Goal: Information Seeking & Learning: Learn about a topic

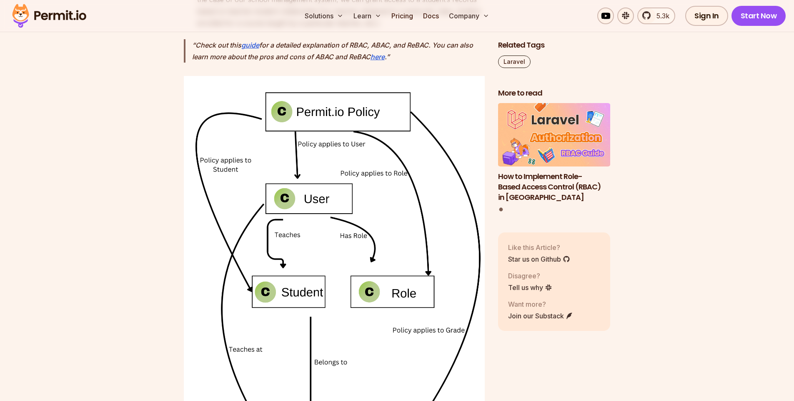
scroll to position [2251, 0]
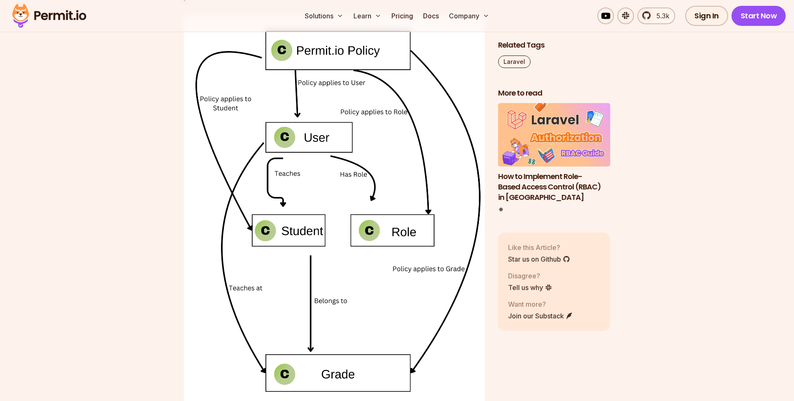
drag, startPoint x: 199, startPoint y: 263, endPoint x: 313, endPoint y: 259, distance: 113.9
drag, startPoint x: 350, startPoint y: 258, endPoint x: 390, endPoint y: 262, distance: 40.7
drag, startPoint x: 328, startPoint y: 296, endPoint x: 464, endPoint y: 294, distance: 136.3
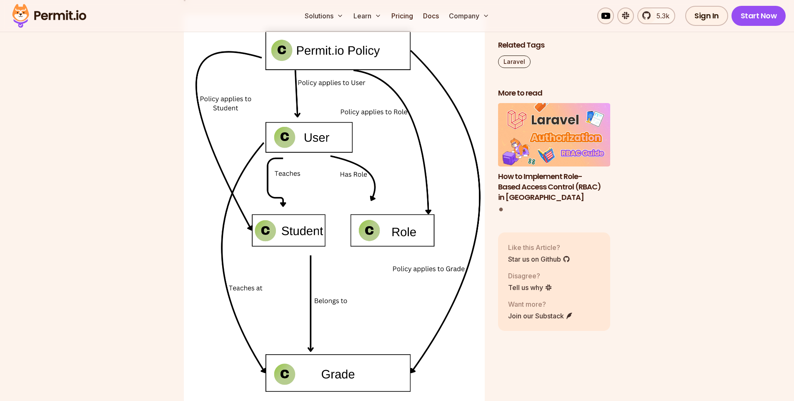
drag, startPoint x: 315, startPoint y: 308, endPoint x: 351, endPoint y: 319, distance: 38.0
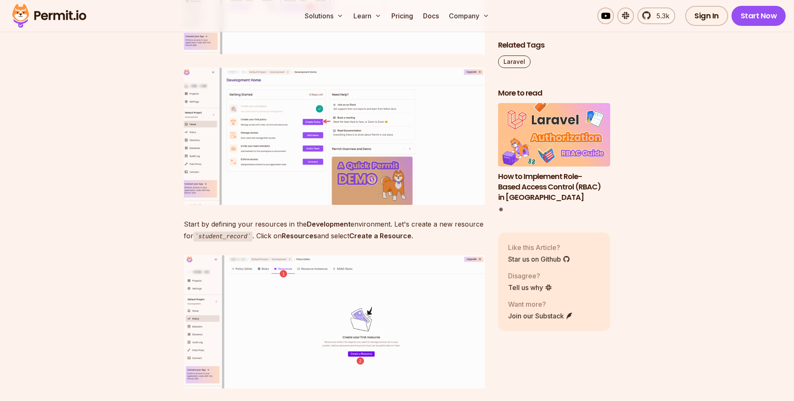
scroll to position [3702, 0]
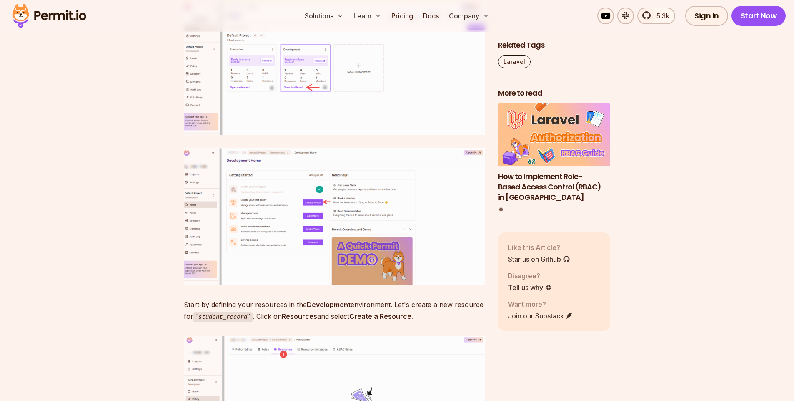
drag, startPoint x: 215, startPoint y: 294, endPoint x: 315, endPoint y: 294, distance: 100.1
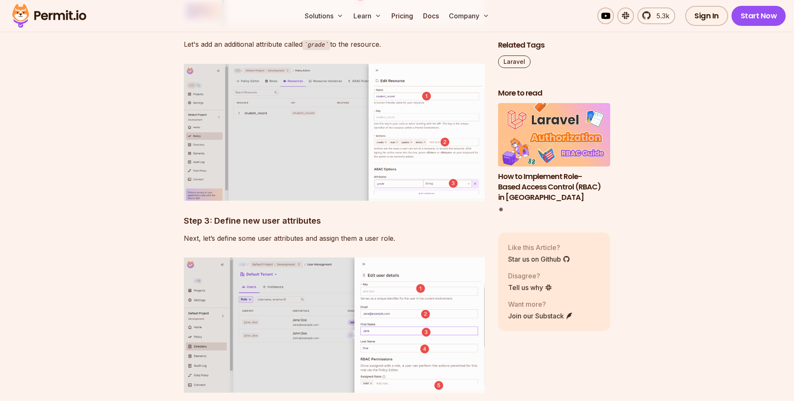
scroll to position [4203, 0]
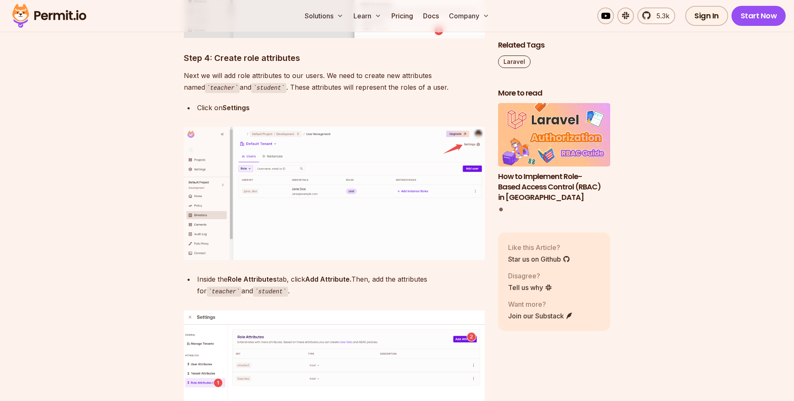
scroll to position [4503, 0]
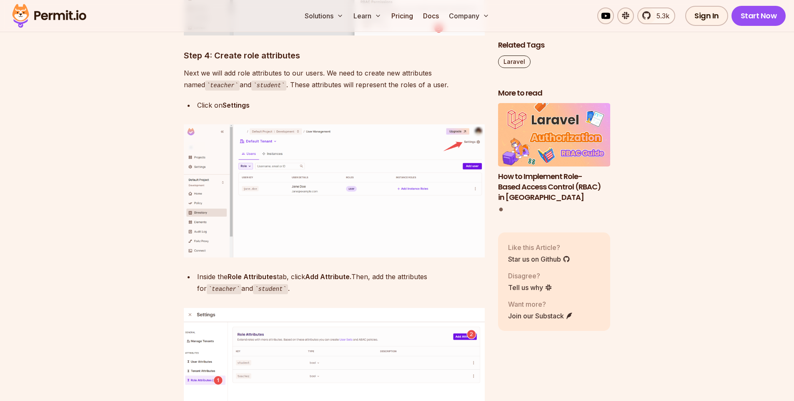
drag, startPoint x: 243, startPoint y: 214, endPoint x: 336, endPoint y: 210, distance: 93.5
drag, startPoint x: 173, startPoint y: 232, endPoint x: 396, endPoint y: 225, distance: 222.3
click at [396, 225] on section "Table of Contents Introduction Authorization provides a mechanism for determini…" at bounding box center [397, 321] width 794 height 8663
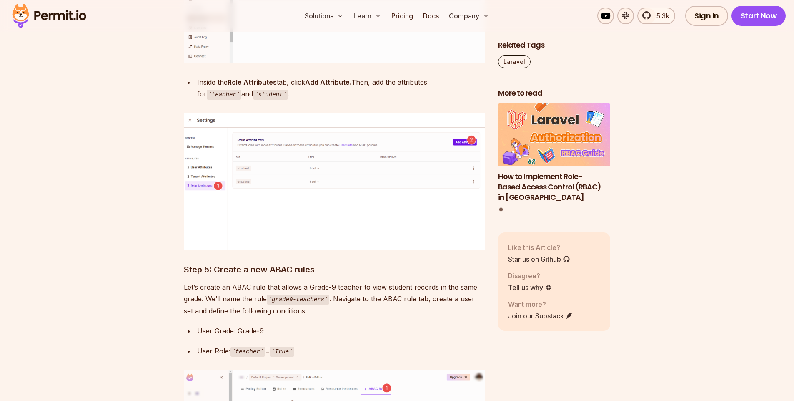
scroll to position [4753, 0]
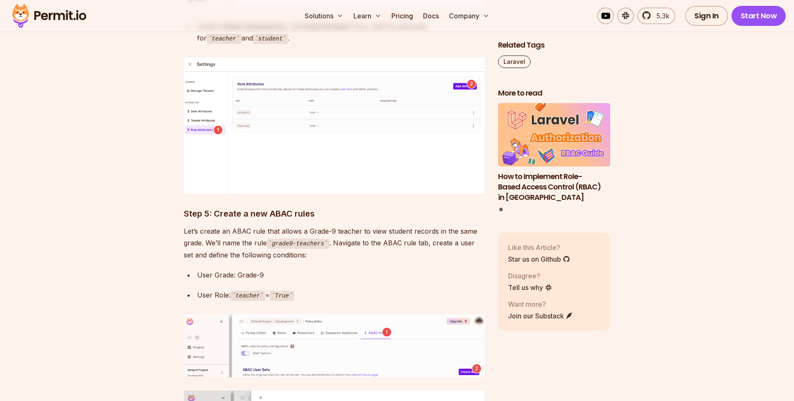
drag, startPoint x: 186, startPoint y: 170, endPoint x: 273, endPoint y: 171, distance: 87.6
drag, startPoint x: 320, startPoint y: 171, endPoint x: 462, endPoint y: 170, distance: 141.3
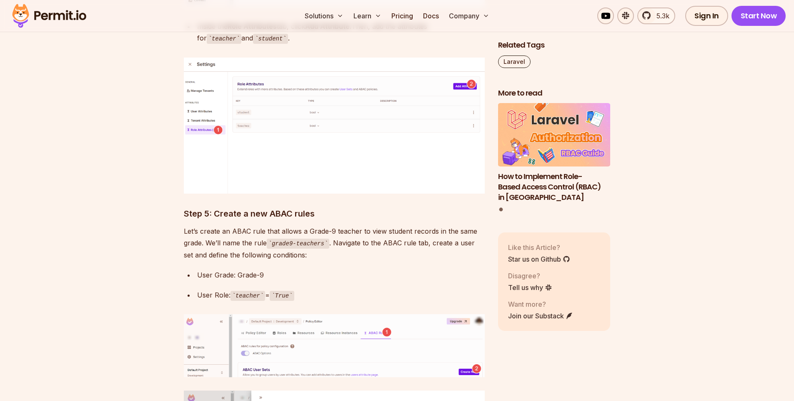
drag, startPoint x: 274, startPoint y: 184, endPoint x: 430, endPoint y: 182, distance: 156.4
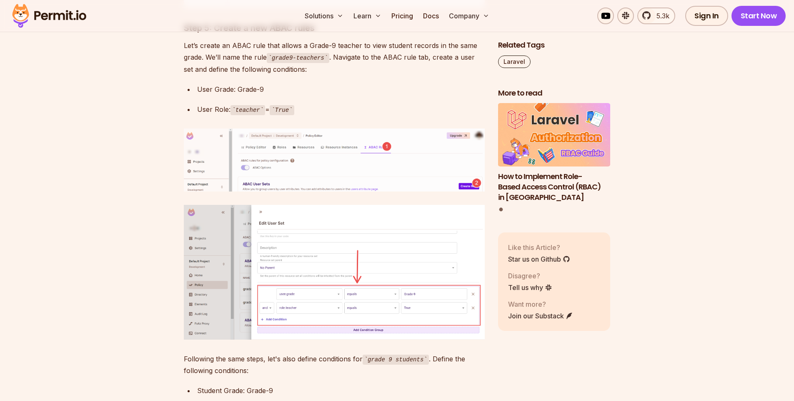
scroll to position [4953, 0]
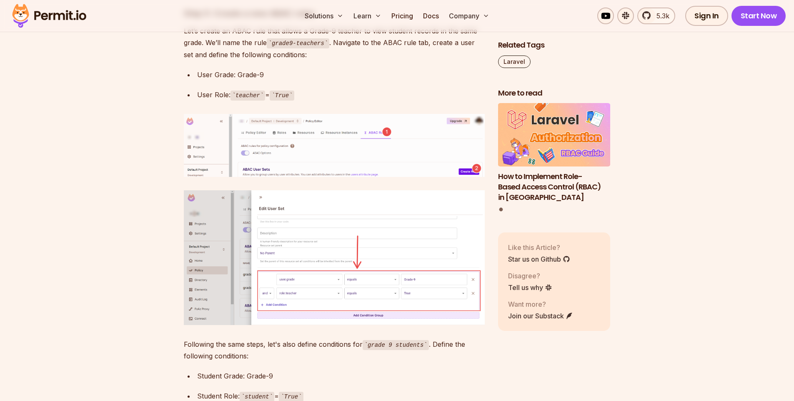
drag, startPoint x: 232, startPoint y: 176, endPoint x: 256, endPoint y: 176, distance: 24.6
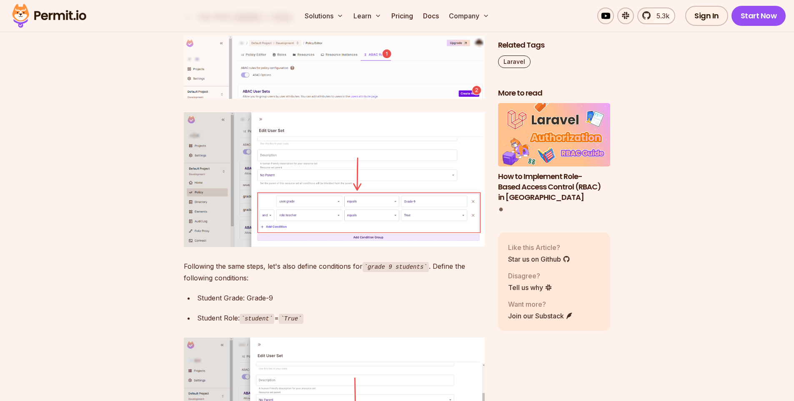
scroll to position [5103, 0]
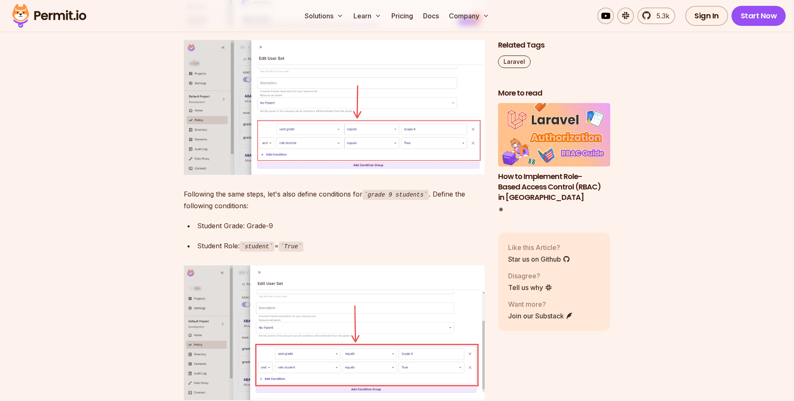
drag, startPoint x: 214, startPoint y: 253, endPoint x: 307, endPoint y: 248, distance: 92.7
drag, startPoint x: 196, startPoint y: 293, endPoint x: 316, endPoint y: 297, distance: 120.2
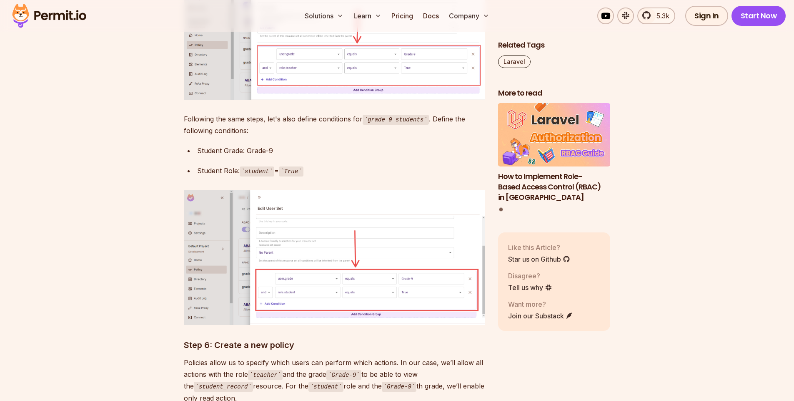
scroll to position [5203, 0]
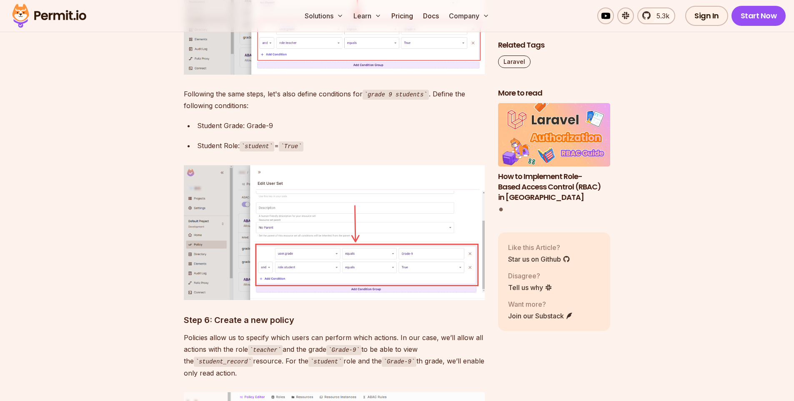
drag, startPoint x: 188, startPoint y: 133, endPoint x: 312, endPoint y: 153, distance: 125.4
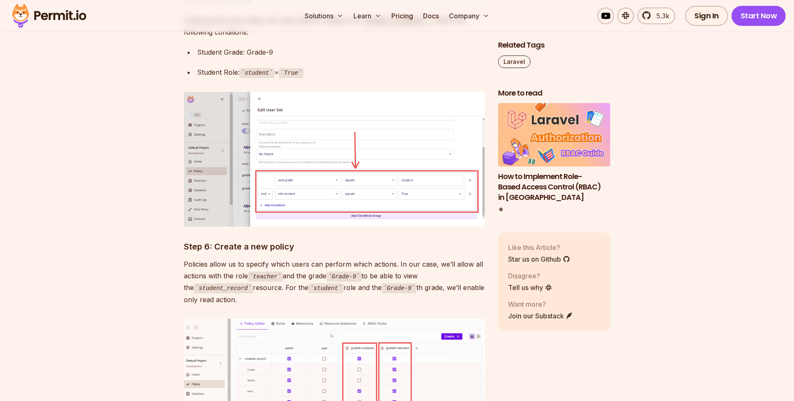
scroll to position [5353, 0]
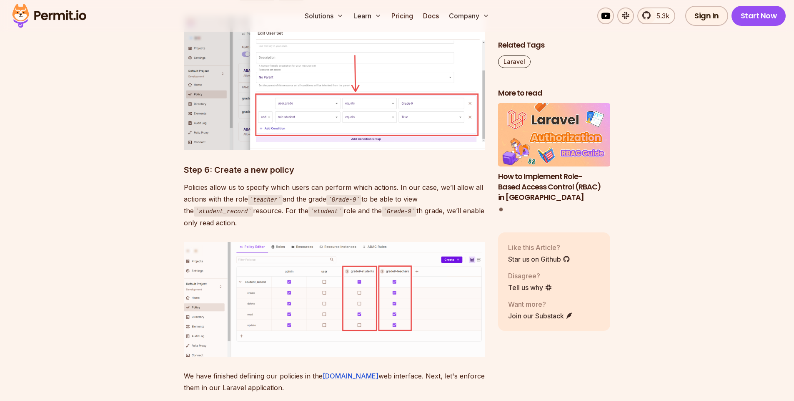
drag, startPoint x: 198, startPoint y: 327, endPoint x: 294, endPoint y: 325, distance: 96.3
drag, startPoint x: 190, startPoint y: 345, endPoint x: 313, endPoint y: 343, distance: 123.0
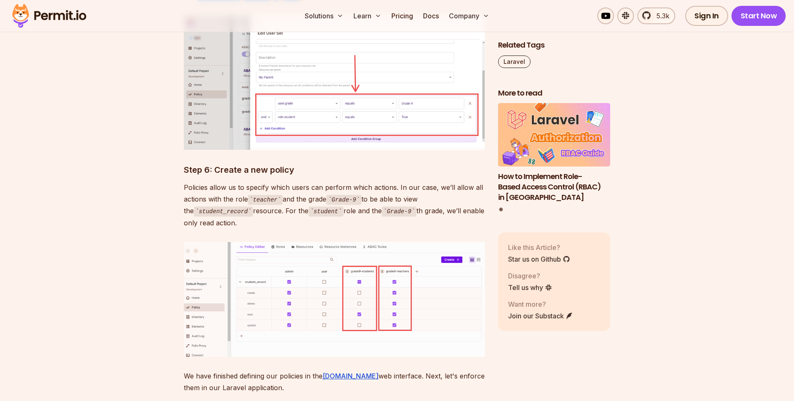
drag, startPoint x: 196, startPoint y: 322, endPoint x: 335, endPoint y: 341, distance: 140.1
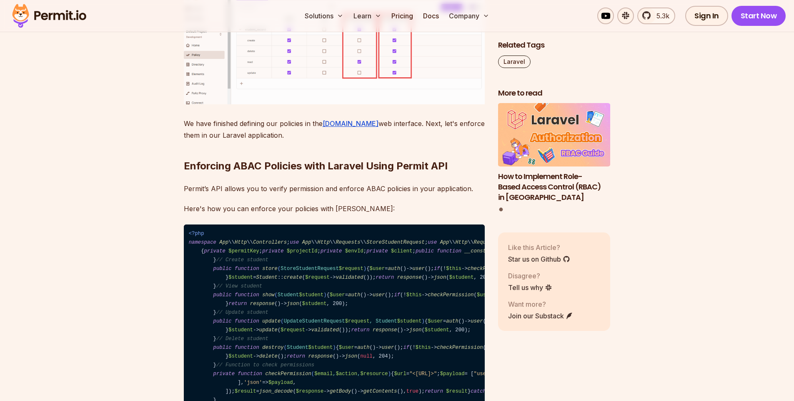
scroll to position [5653, 0]
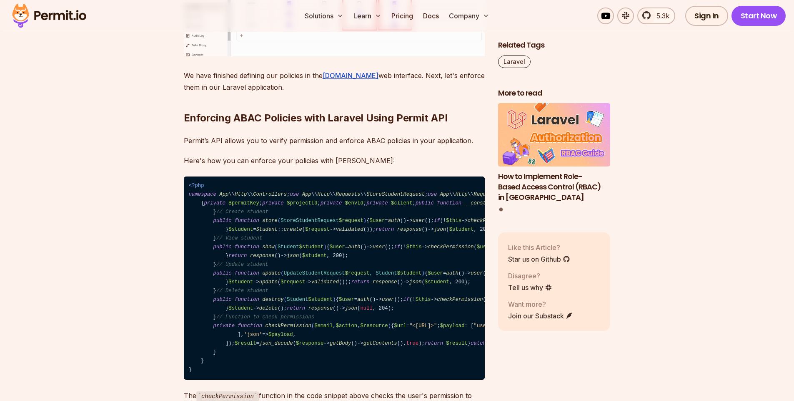
drag, startPoint x: 220, startPoint y: 220, endPoint x: 318, endPoint y: 218, distance: 98.4
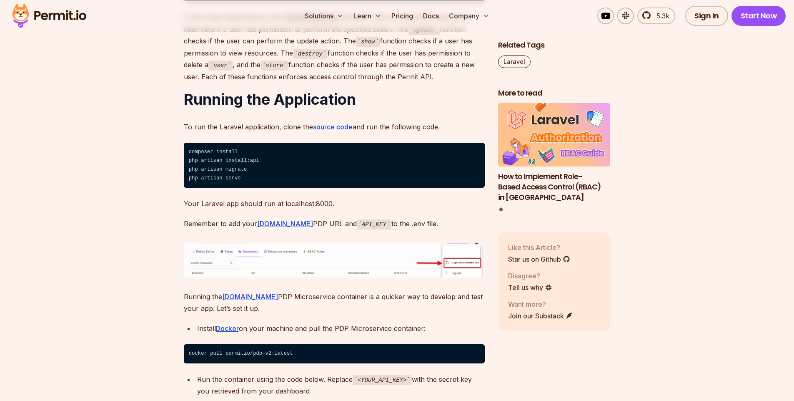
scroll to position [8205, 0]
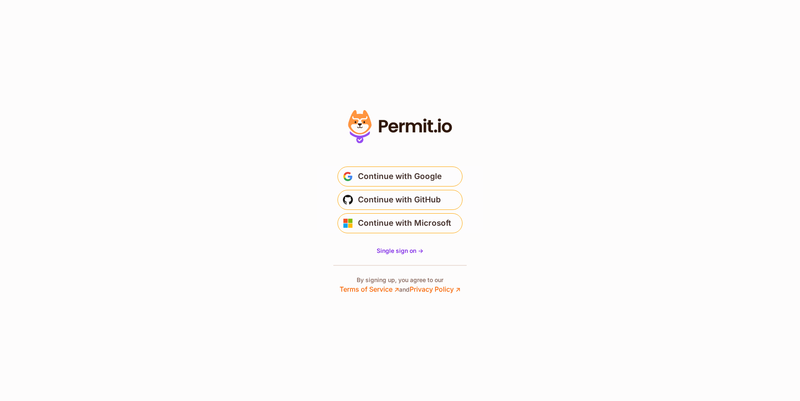
drag, startPoint x: 405, startPoint y: 129, endPoint x: 484, endPoint y: 130, distance: 78.8
click at [484, 130] on section "Or" at bounding box center [400, 200] width 800 height 401
drag, startPoint x: 482, startPoint y: 132, endPoint x: 406, endPoint y: 75, distance: 94.6
click at [376, 126] on div at bounding box center [400, 200] width 167 height 187
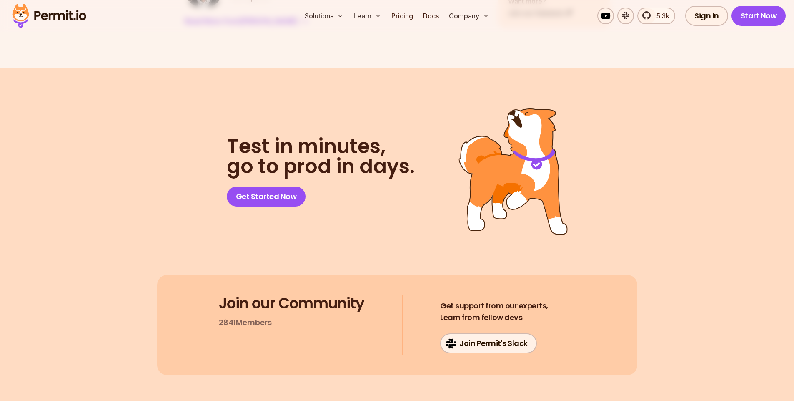
scroll to position [3902, 0]
